Goal: Information Seeking & Learning: Check status

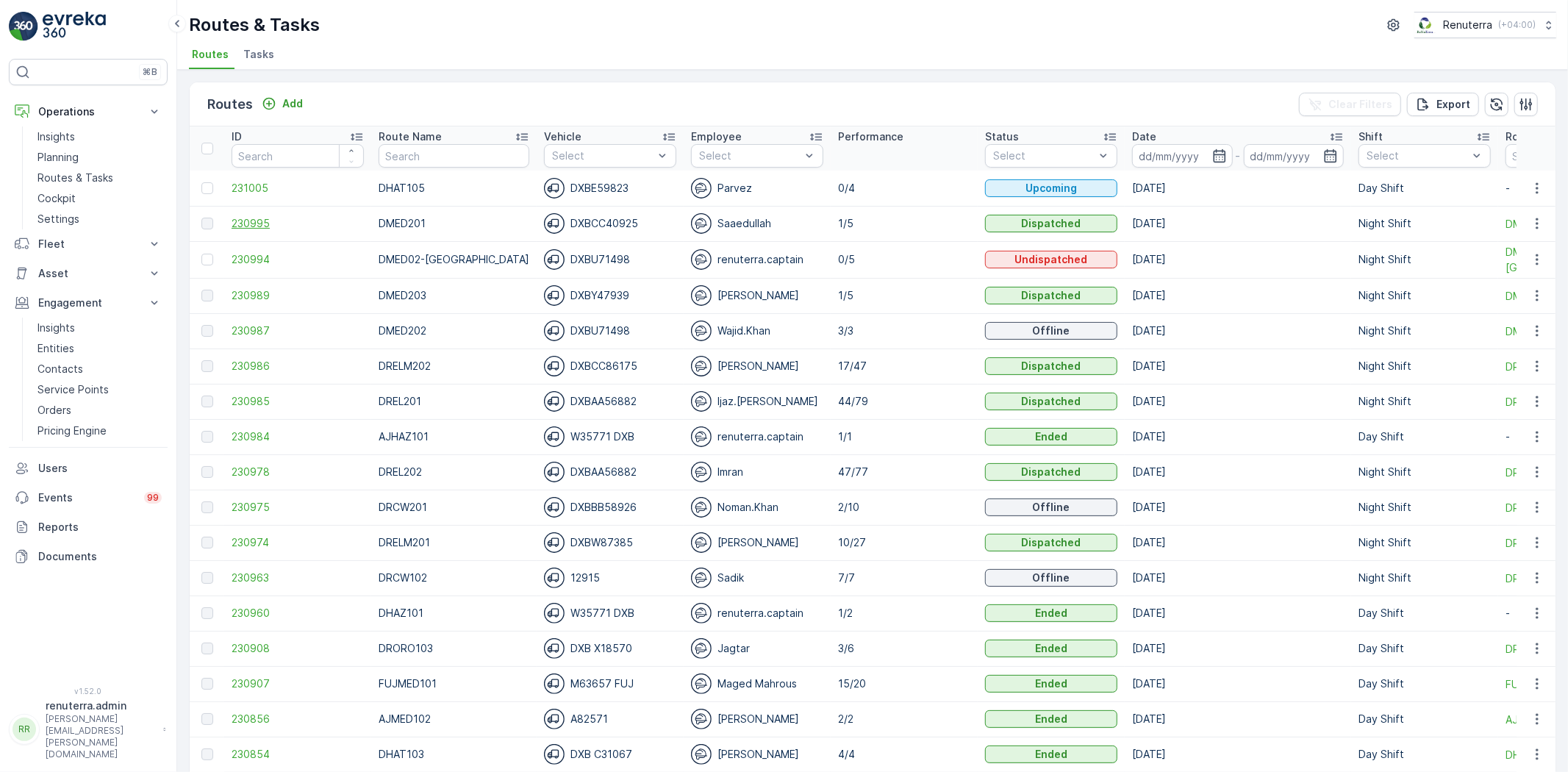
click at [245, 228] on span "230995" at bounding box center [298, 224] width 133 height 15
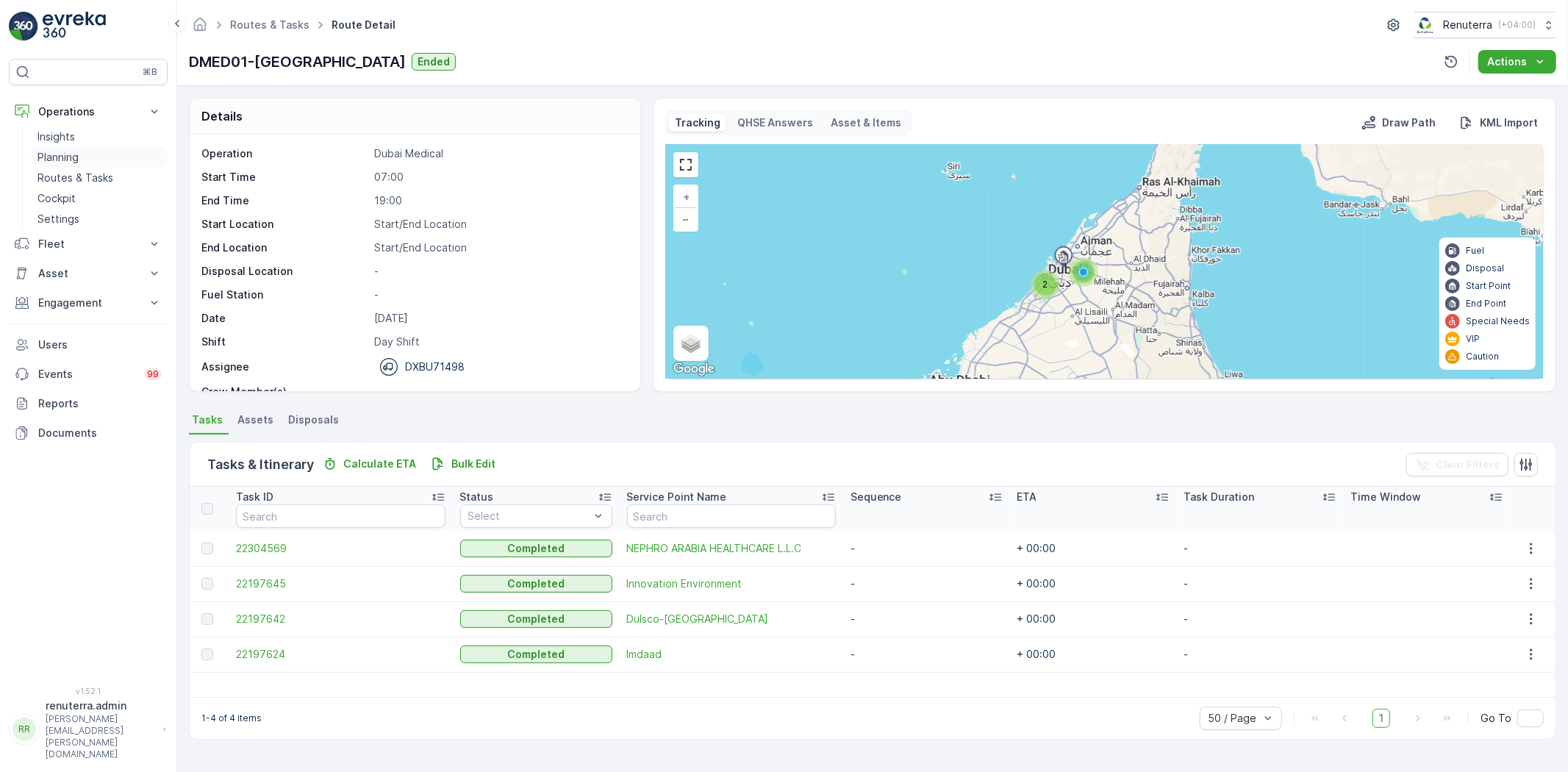
click at [54, 150] on p "Planning" at bounding box center [58, 157] width 41 height 15
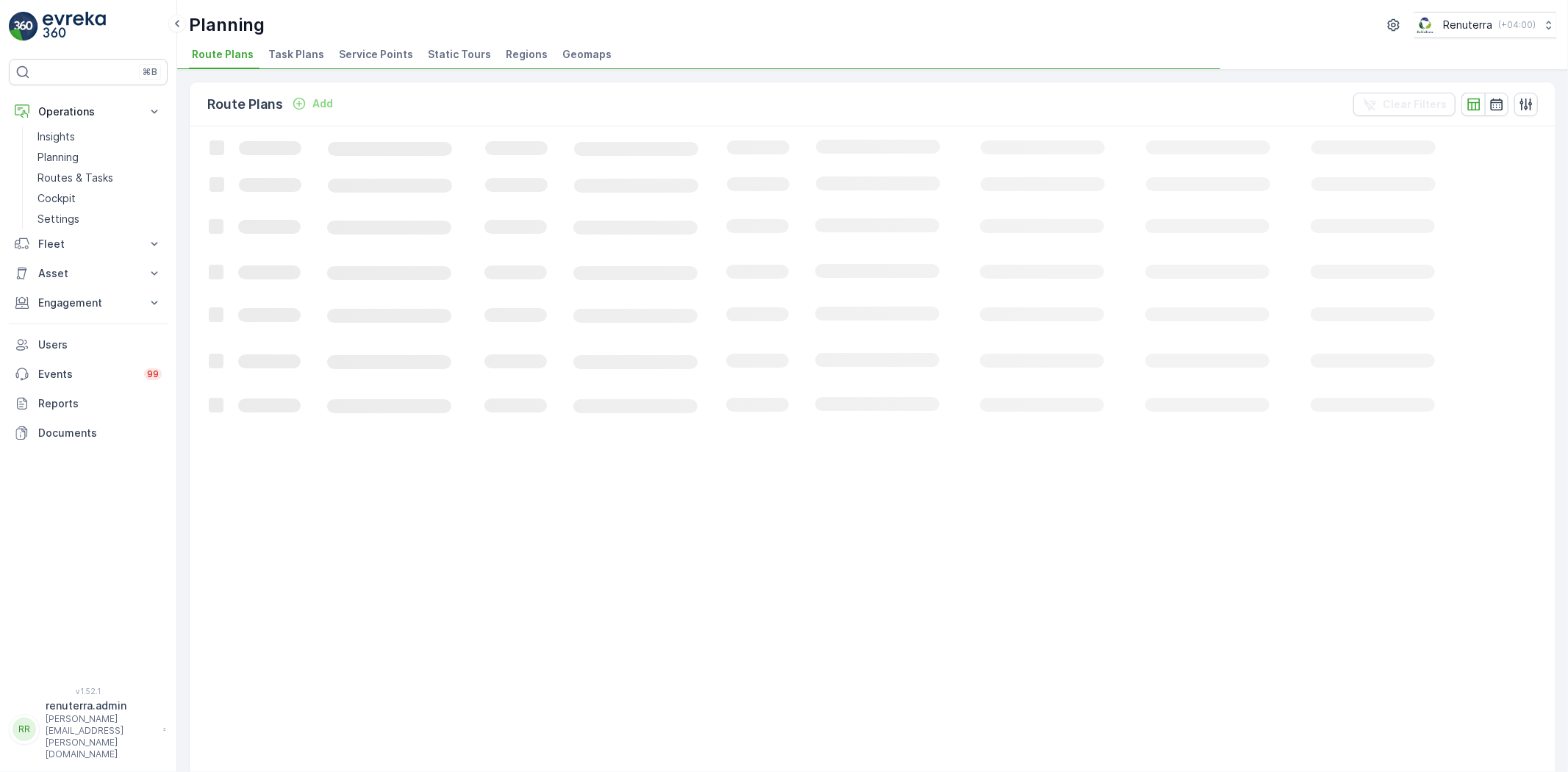
click at [329, 51] on ul "Route Plans Task Plans Service Points Static Tours Regions Geomaps" at bounding box center [865, 57] width 1355 height 25
click at [347, 49] on span "Service Points" at bounding box center [376, 55] width 74 height 15
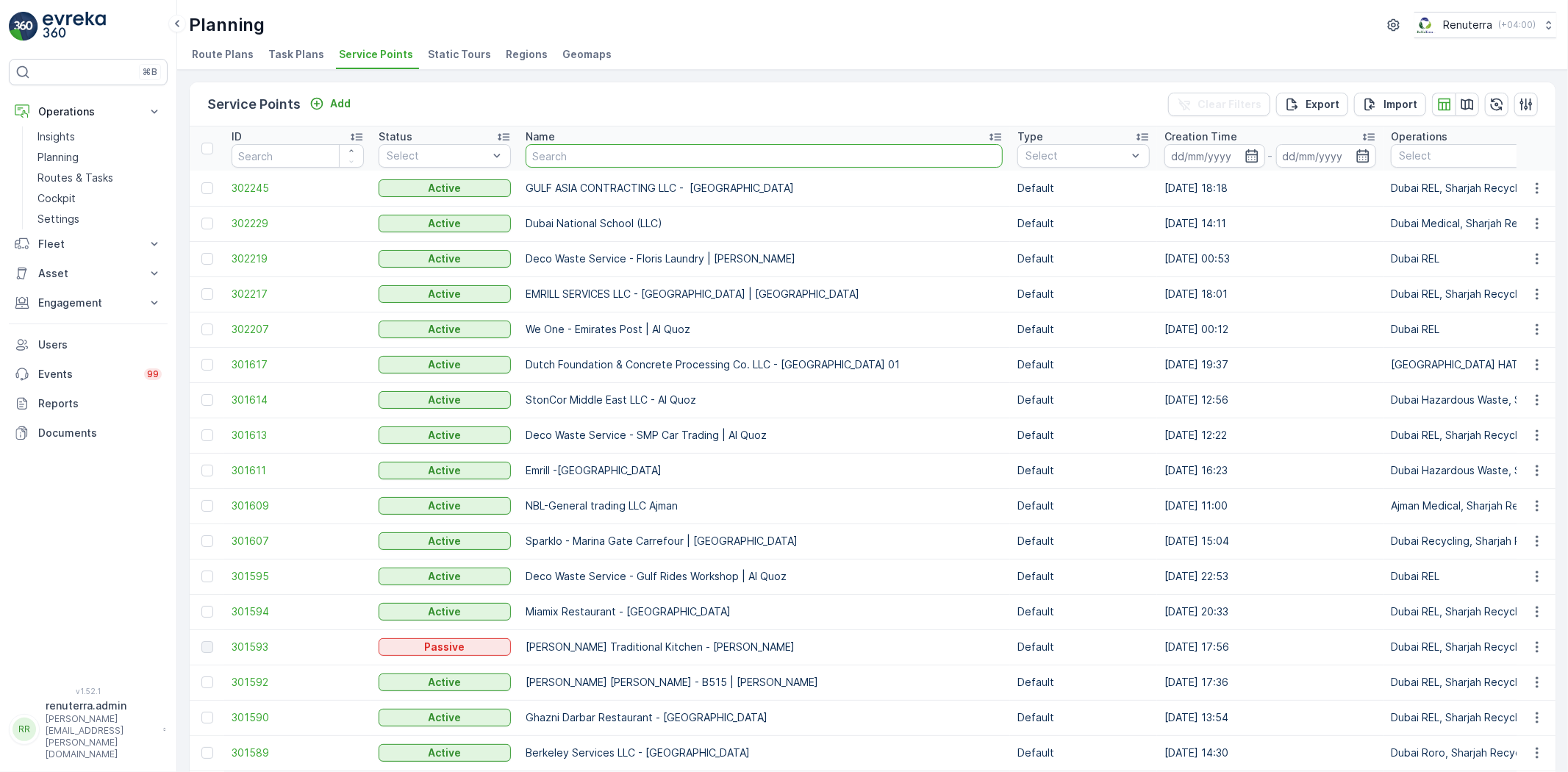
type input "d"
type input "sau"
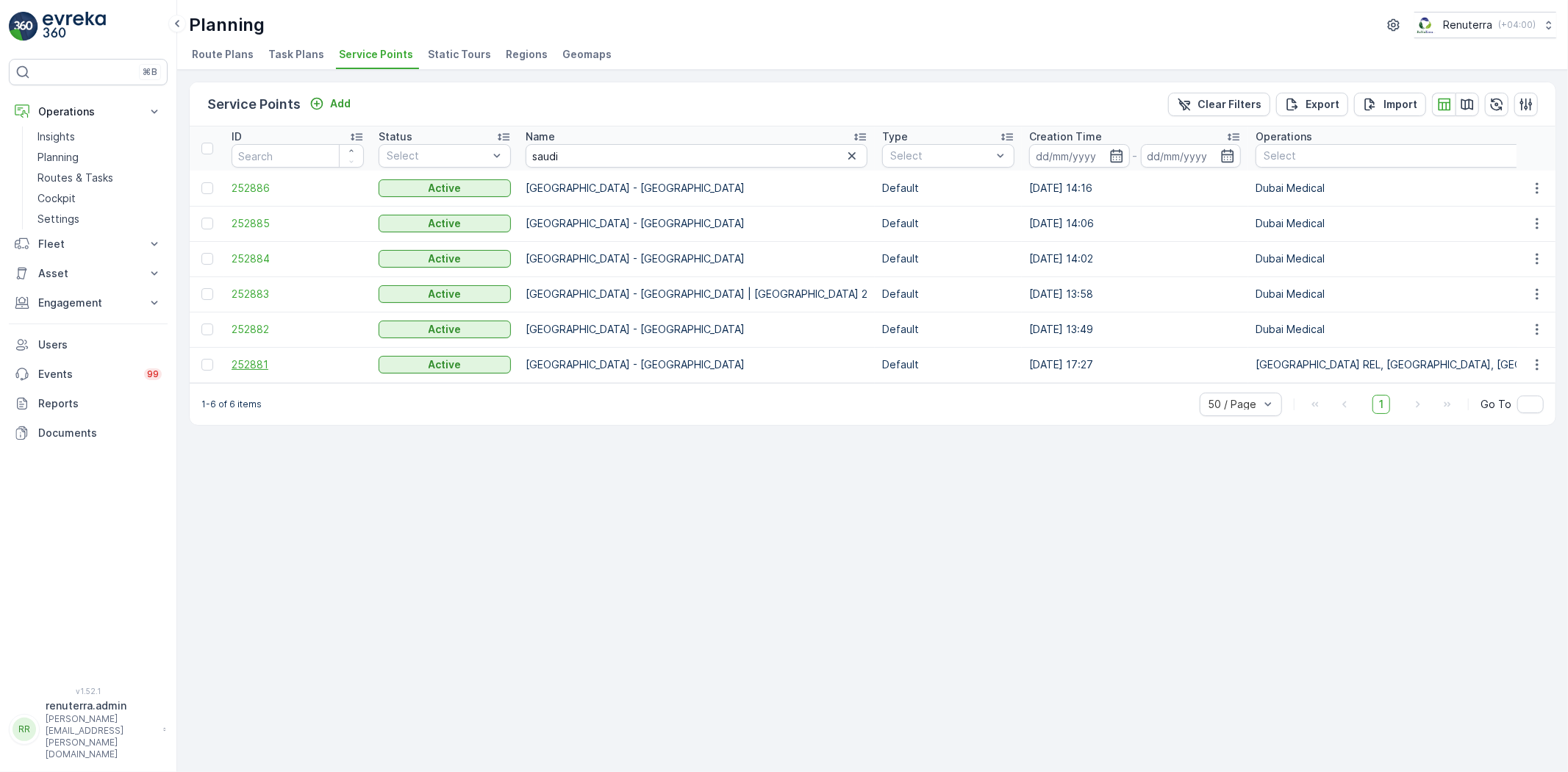
click at [260, 365] on span "252881" at bounding box center [298, 365] width 133 height 15
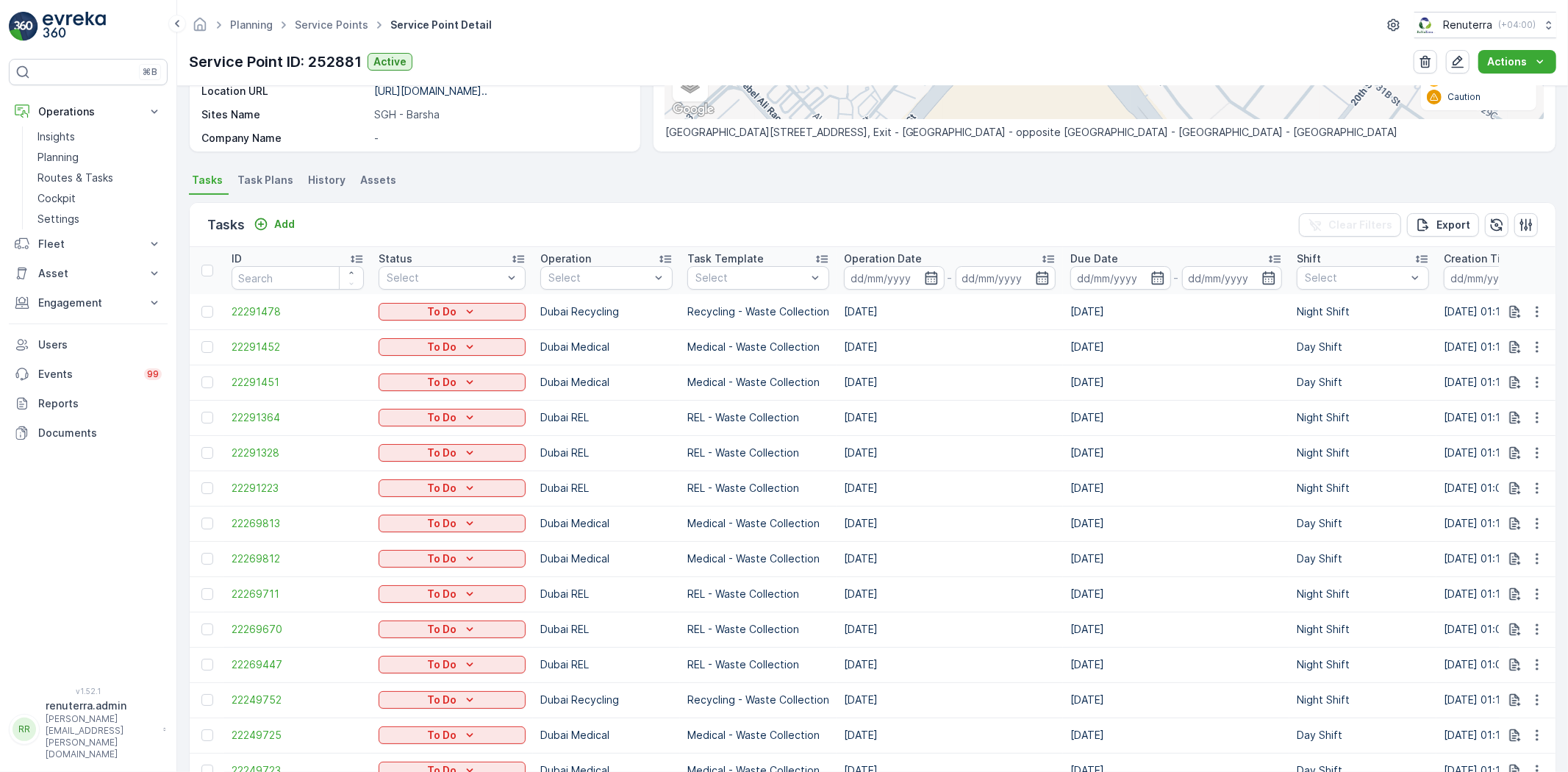
scroll to position [280, 0]
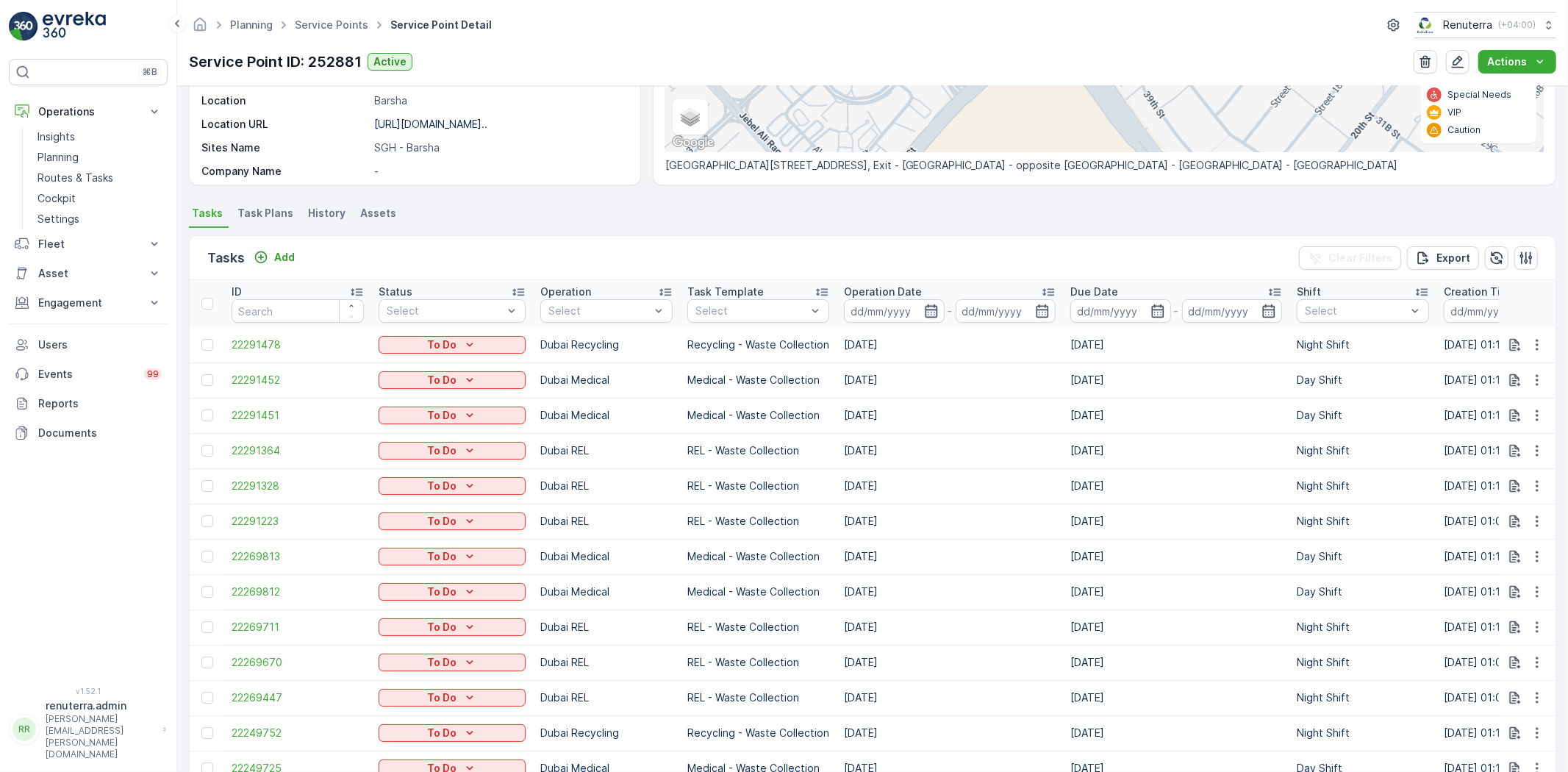
click at [924, 306] on icon "button" at bounding box center [932, 312] width 15 height 15
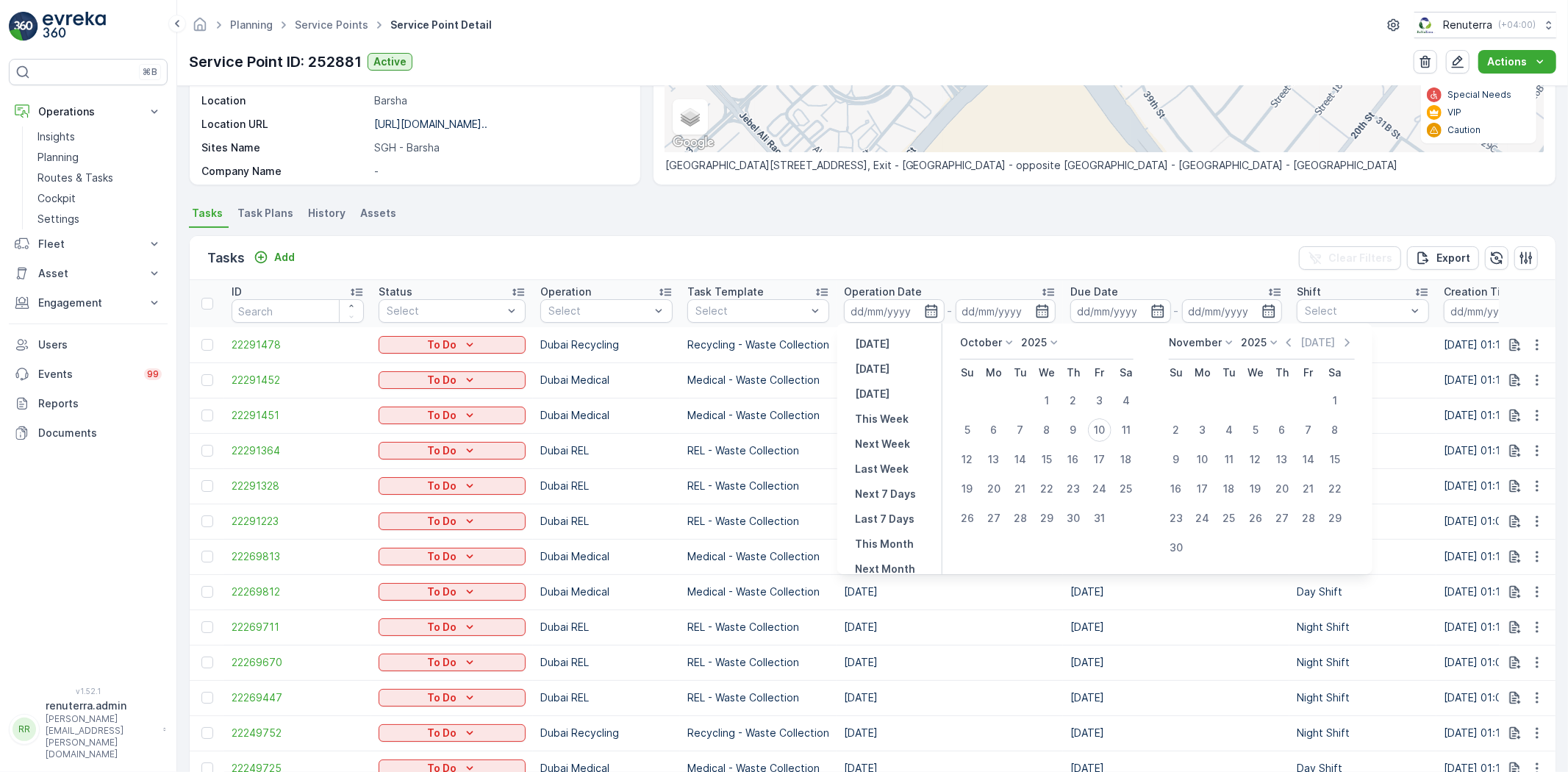
click at [1011, 344] on icon at bounding box center [1009, 343] width 15 height 15
click at [997, 444] on span "September" at bounding box center [996, 446] width 56 height 15
click at [1001, 401] on div "1" at bounding box center [993, 401] width 24 height 24
type input "01.09.2025"
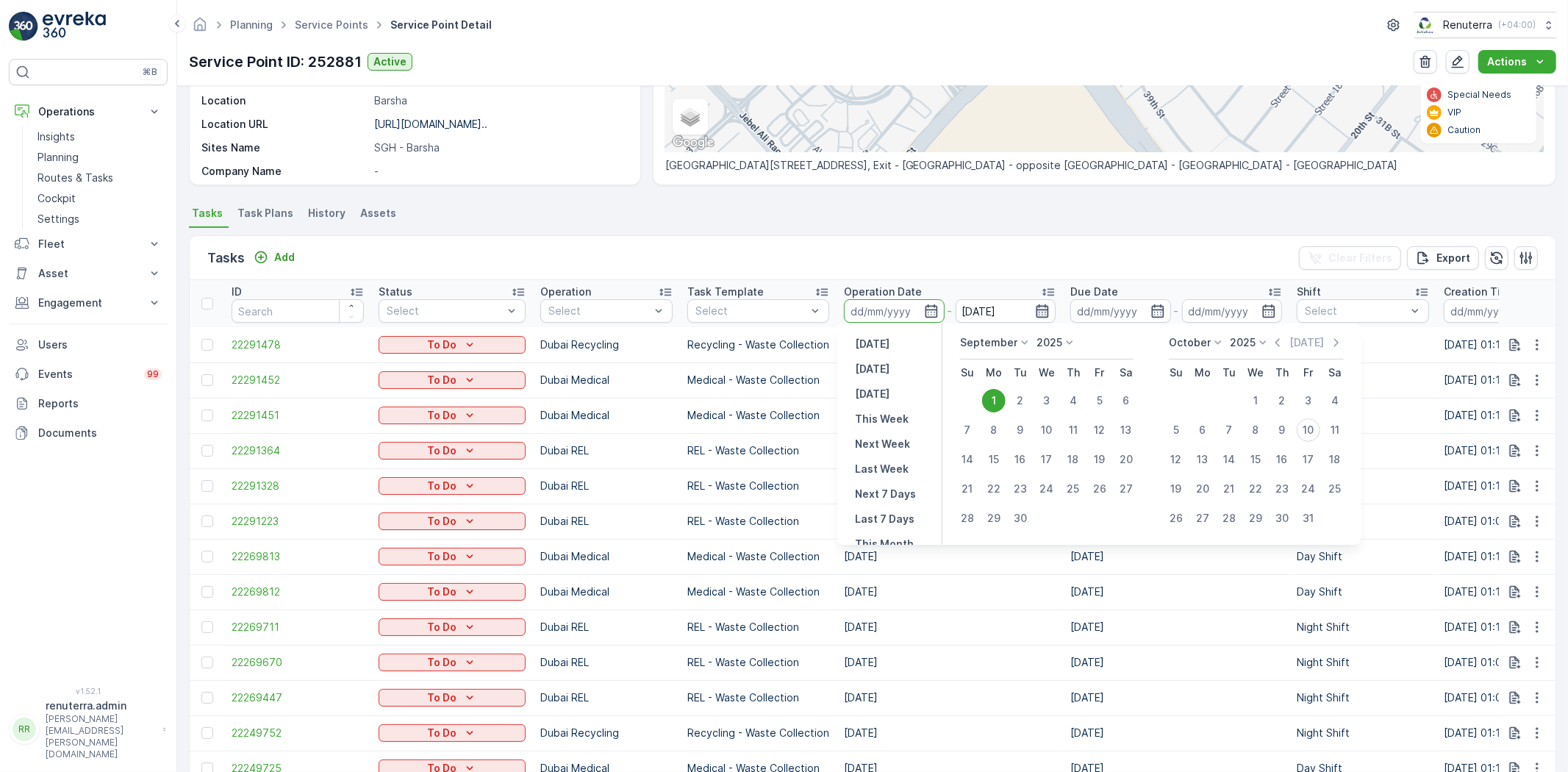
type input "01.09.2025"
click at [1036, 311] on icon "button" at bounding box center [1042, 311] width 12 height 13
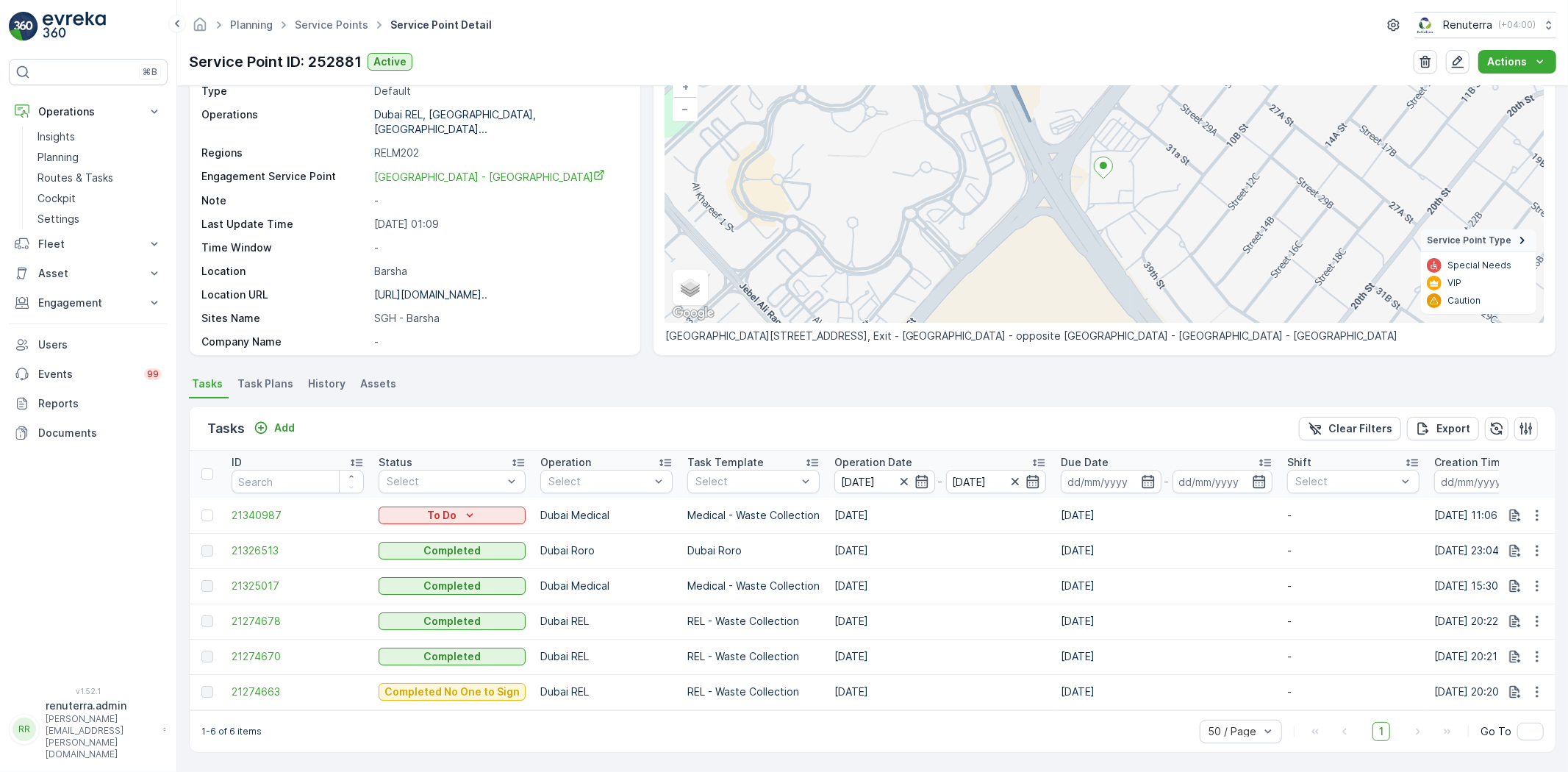
scroll to position [117, 0]
click at [1031, 475] on icon "button" at bounding box center [1033, 482] width 15 height 15
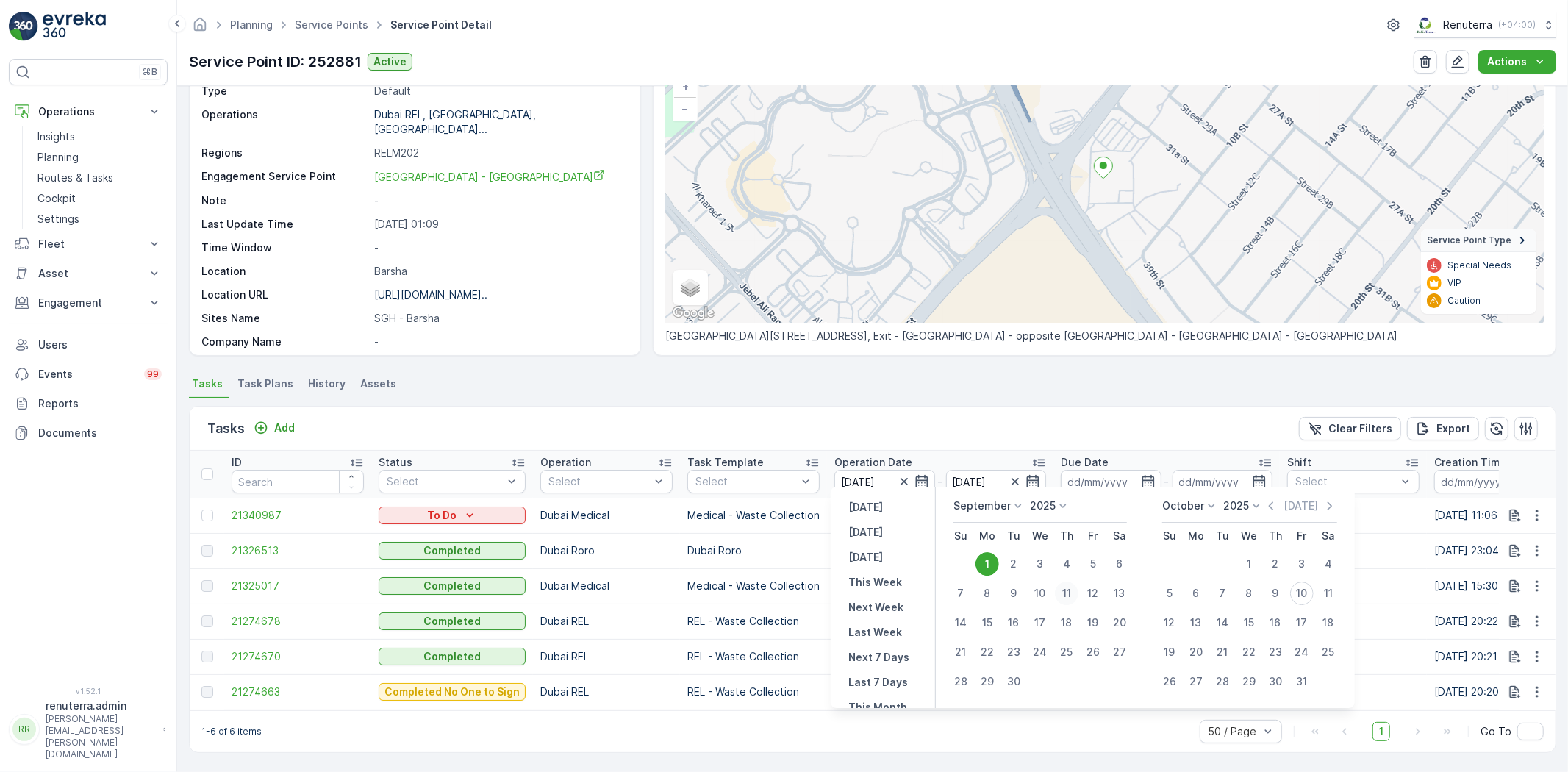
click at [1071, 589] on div "11" at bounding box center [1066, 593] width 24 height 24
type input "11.09.2025"
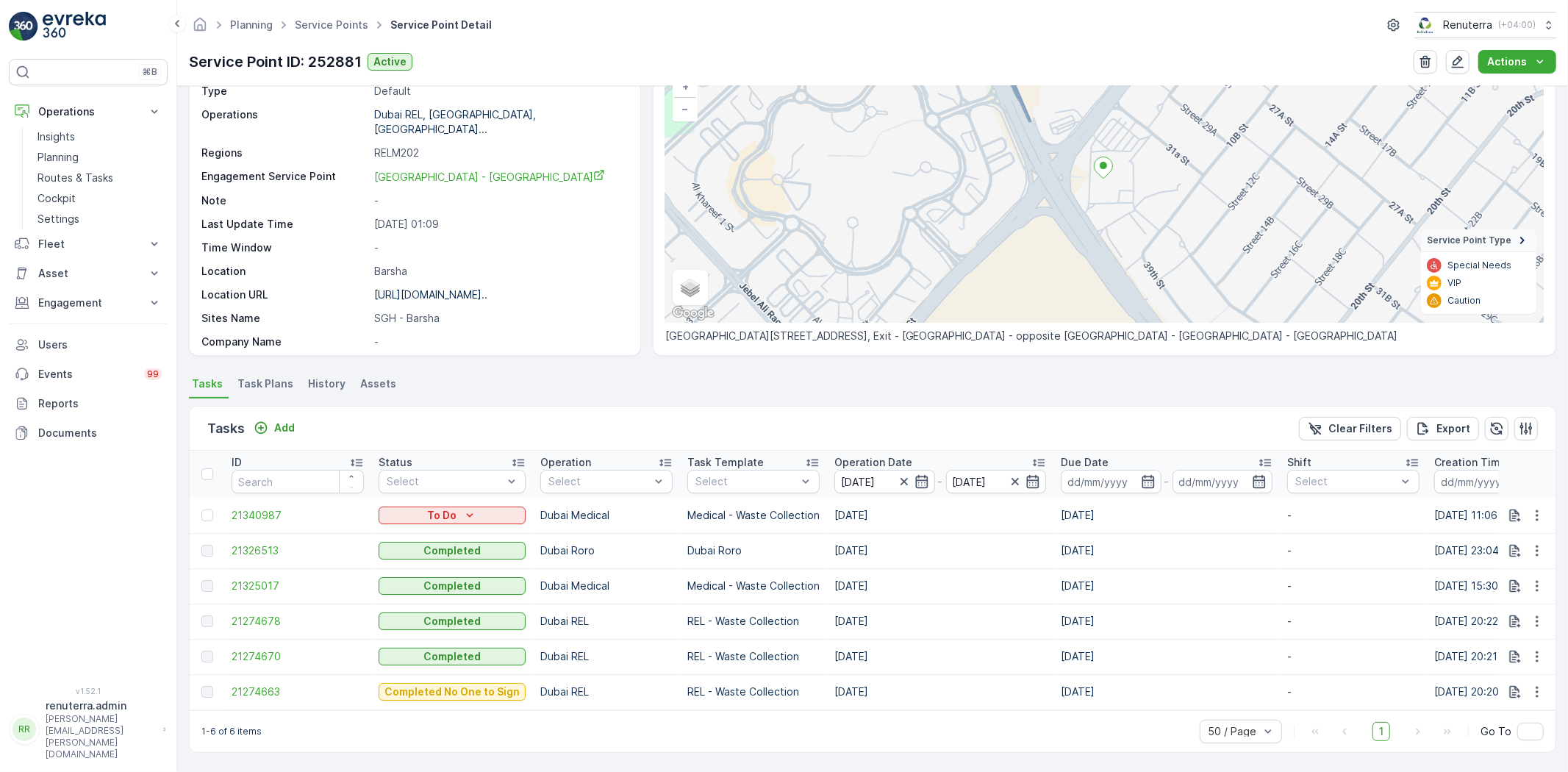
click at [1071, 589] on td "01.09.2025" at bounding box center [1166, 585] width 226 height 35
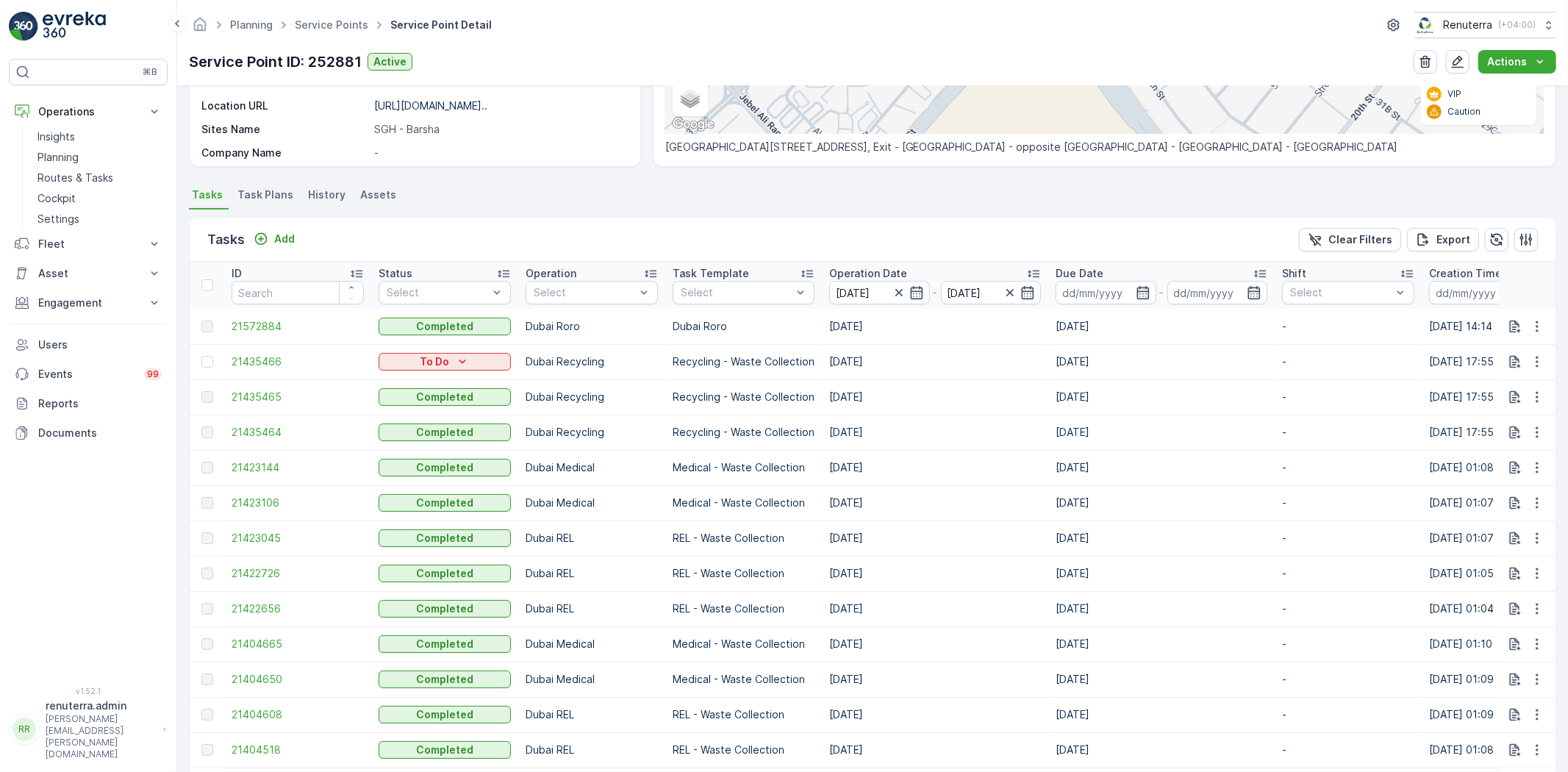
scroll to position [280, 0]
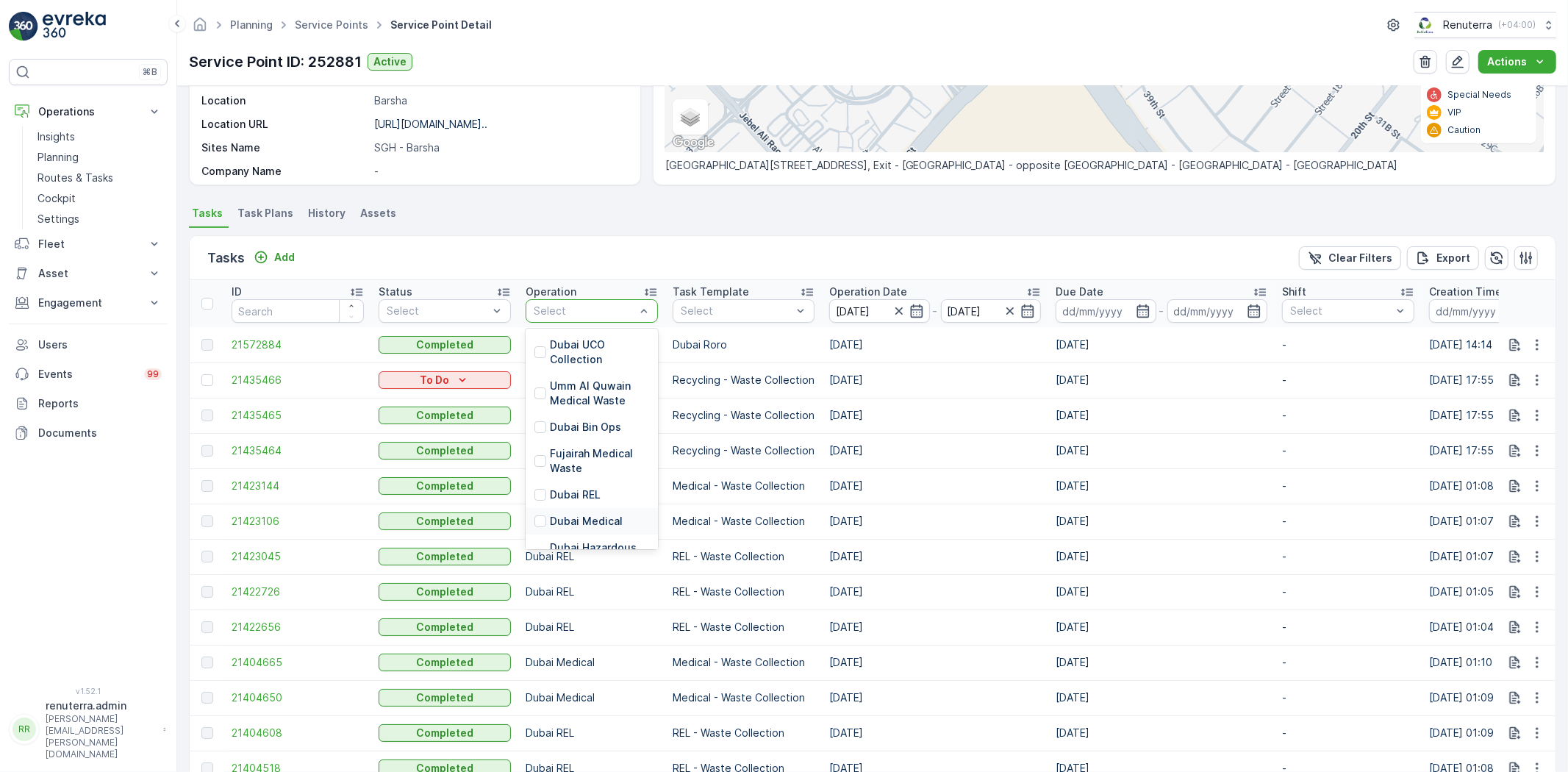
click at [593, 518] on p "Dubai Medical" at bounding box center [586, 522] width 73 height 15
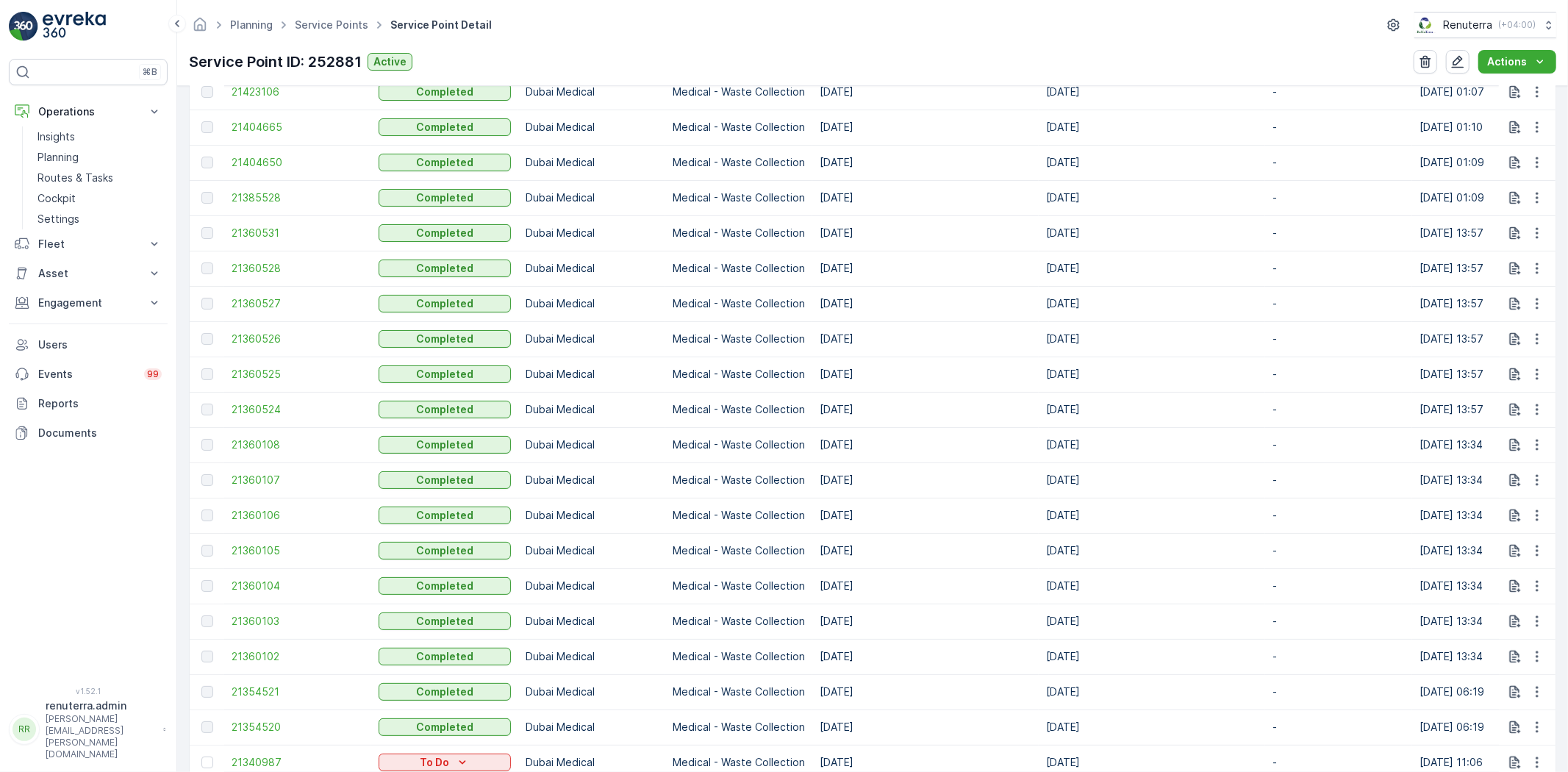
scroll to position [686, 0]
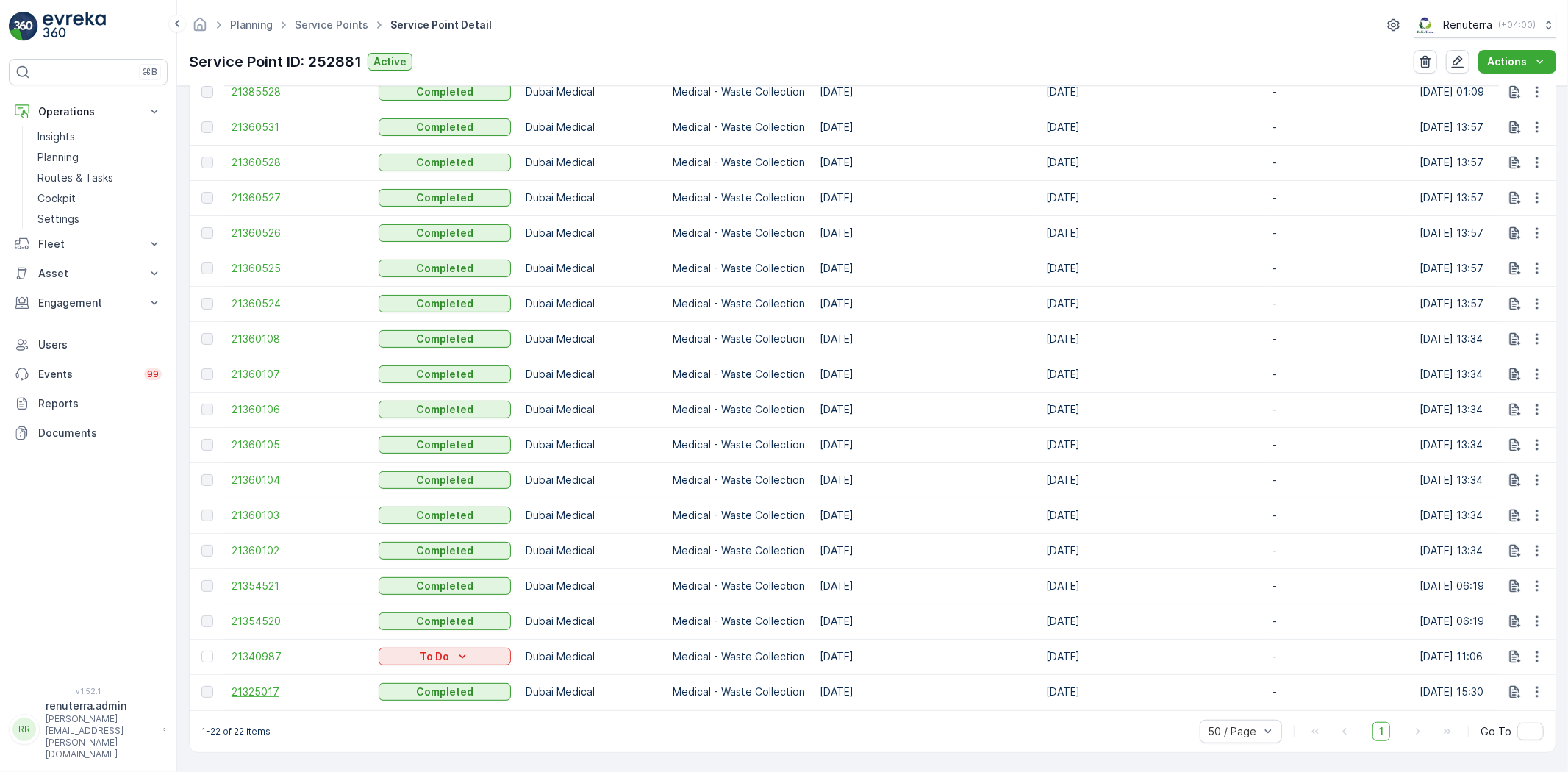
click at [263, 685] on span "21325017" at bounding box center [298, 692] width 133 height 15
